Goal: Navigation & Orientation: Understand site structure

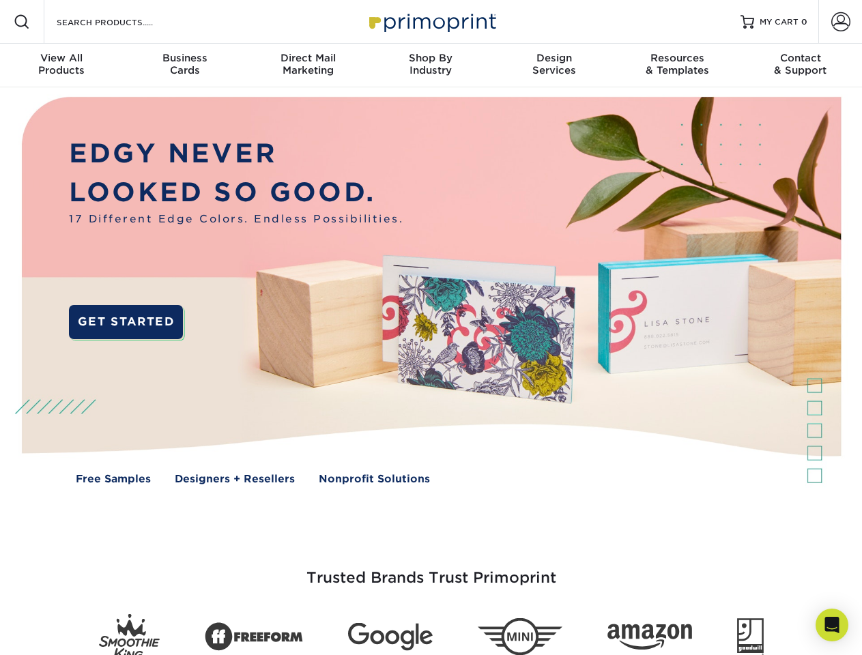
click at [431, 328] on img at bounding box center [430, 300] width 853 height 427
click at [22, 22] on span at bounding box center [22, 22] width 16 height 16
click at [841, 22] on span at bounding box center [841, 21] width 19 height 19
click at [61, 66] on div "View All Products" at bounding box center [61, 64] width 123 height 25
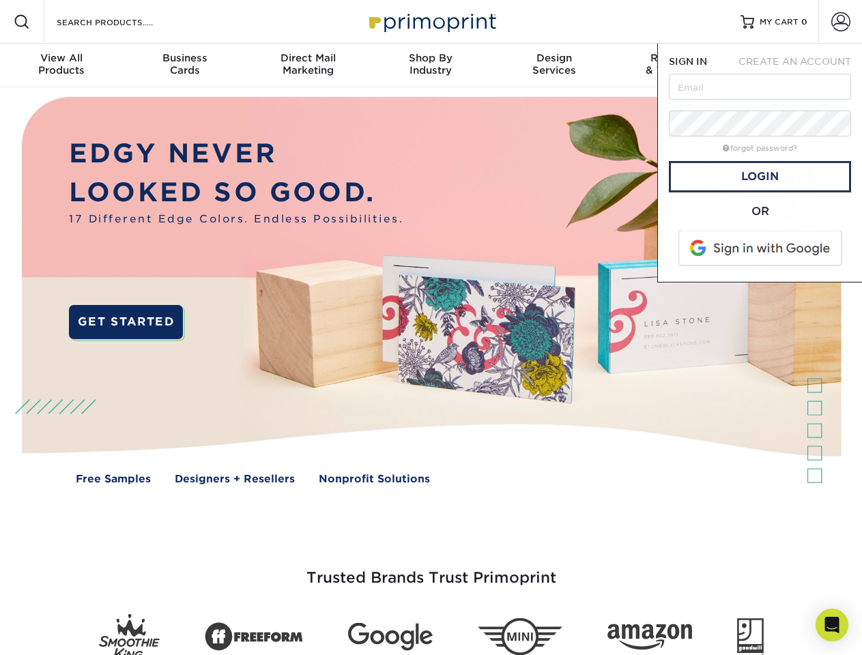
click at [184, 66] on div "Business Cards" at bounding box center [184, 64] width 123 height 25
click at [308, 66] on div "Direct Mail Marketing" at bounding box center [307, 64] width 123 height 25
click at [431, 66] on div "Shop By Industry" at bounding box center [430, 64] width 123 height 25
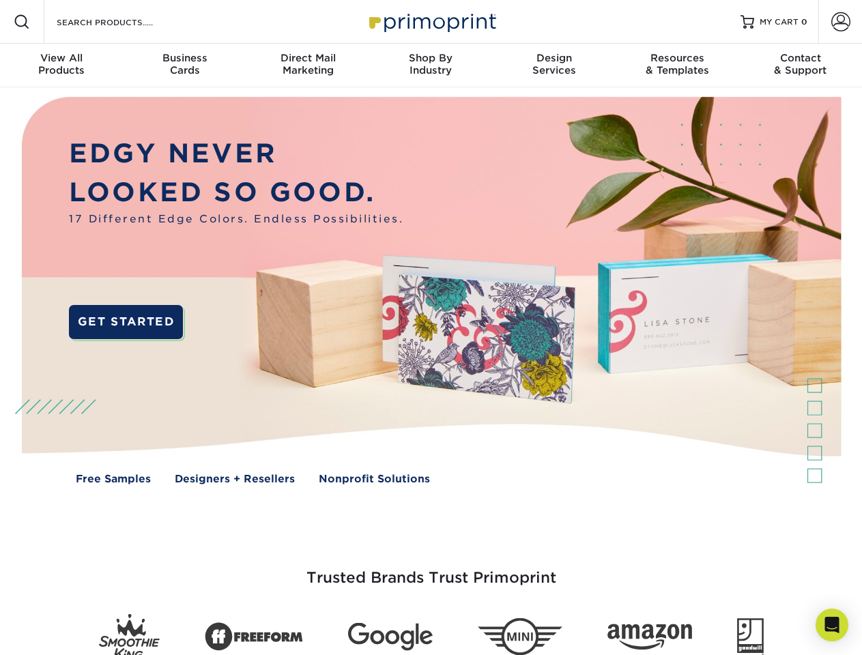
click at [554, 66] on div "Design Services" at bounding box center [554, 64] width 123 height 25
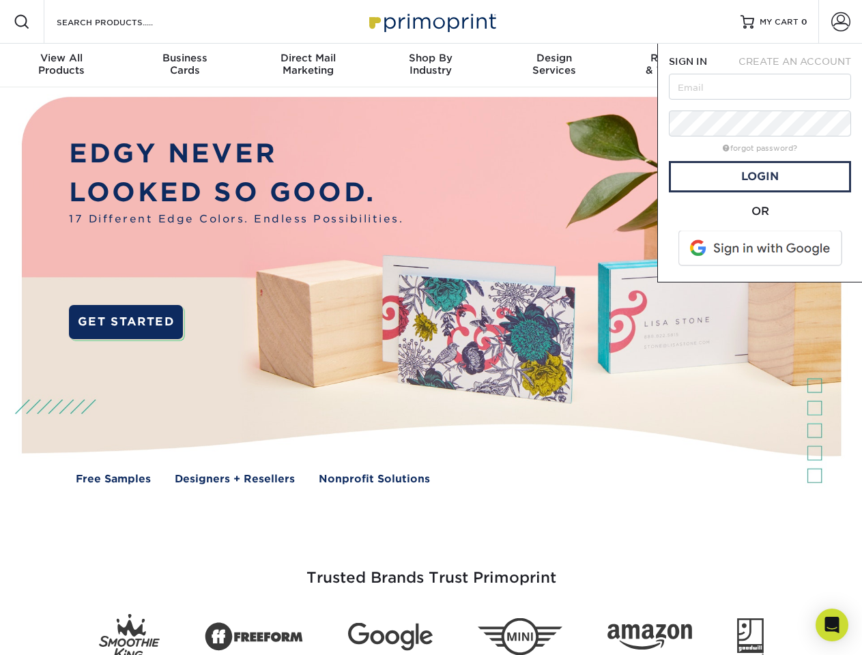
click at [677, 66] on span "SIGN IN" at bounding box center [688, 61] width 38 height 11
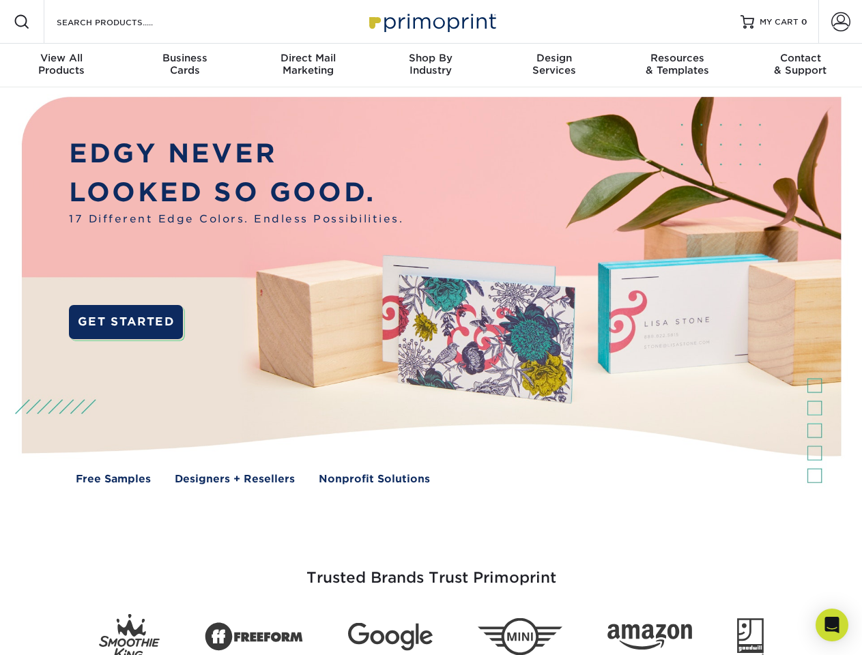
click at [801, 66] on div "Contact & Support" at bounding box center [800, 64] width 123 height 25
